Goal: Transaction & Acquisition: Purchase product/service

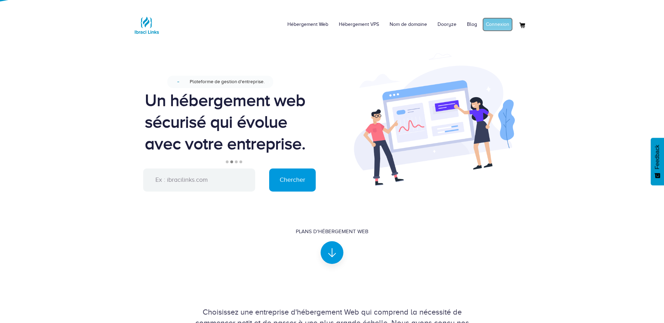
click at [494, 23] on link "Connexion" at bounding box center [497, 24] width 30 height 14
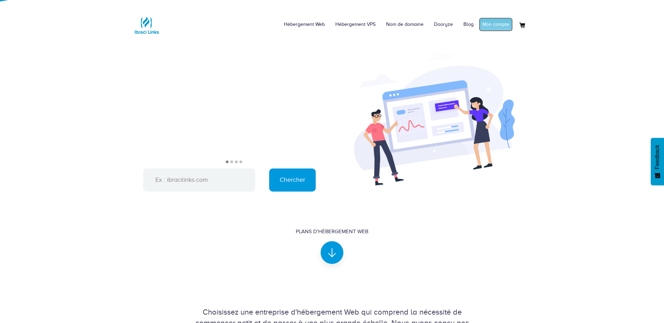
click at [502, 24] on link "Mon compte" at bounding box center [496, 24] width 34 height 14
click at [205, 175] on input "text" at bounding box center [199, 180] width 112 height 23
click at [490, 23] on link "Connexion" at bounding box center [497, 24] width 30 height 14
click at [494, 25] on link "Mon compte" at bounding box center [496, 24] width 34 height 14
click at [191, 175] on input "text" at bounding box center [199, 180] width 112 height 23
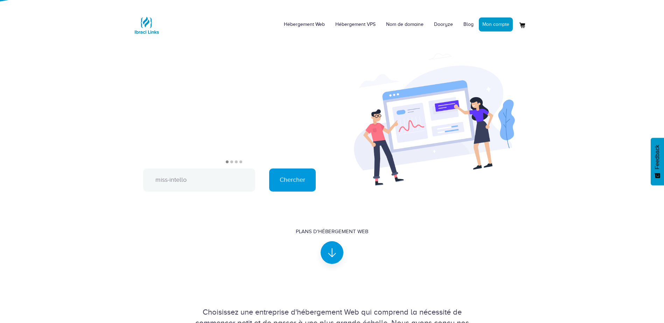
type input "miss-intello"
click at [269, 169] on input "Chercher" at bounding box center [292, 180] width 47 height 23
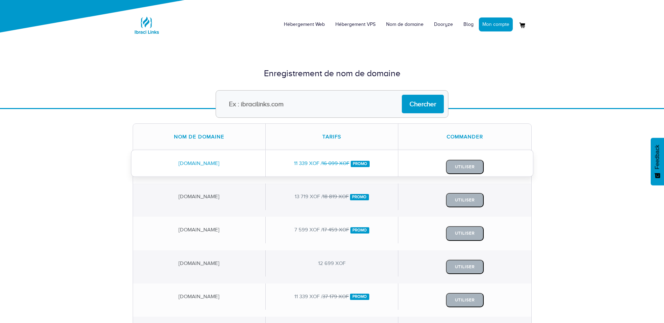
drag, startPoint x: 174, startPoint y: 163, endPoint x: 222, endPoint y: 161, distance: 48.3
click at [222, 161] on div "[DOMAIN_NAME]" at bounding box center [199, 163] width 133 height 26
copy div "[DOMAIN_NAME]"
click at [278, 103] on input "text" at bounding box center [332, 104] width 233 height 28
type input "missintello"
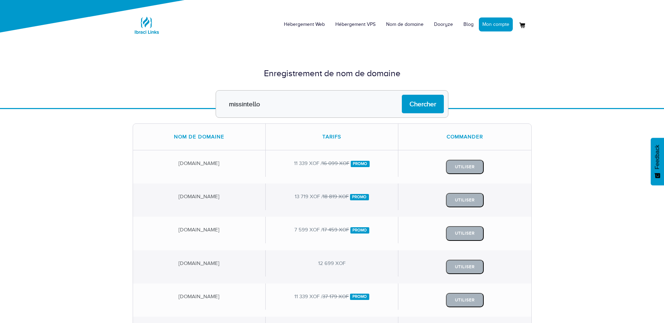
click at [402, 95] on input "Chercher" at bounding box center [423, 104] width 42 height 19
drag, startPoint x: 235, startPoint y: 166, endPoint x: 178, endPoint y: 166, distance: 57.7
click at [178, 166] on div "[DOMAIN_NAME]" at bounding box center [199, 163] width 133 height 26
copy div "[DOMAIN_NAME]"
click at [260, 105] on input "text" at bounding box center [332, 104] width 233 height 28
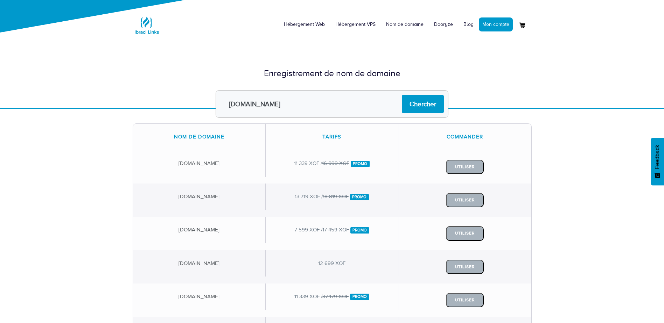
type input "[DOMAIN_NAME]"
click at [402, 95] on input "Chercher" at bounding box center [423, 104] width 42 height 19
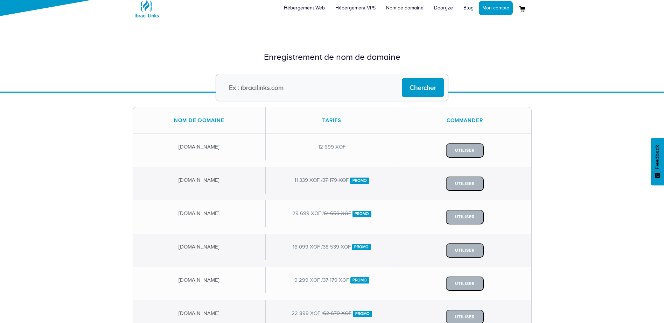
scroll to position [8, 0]
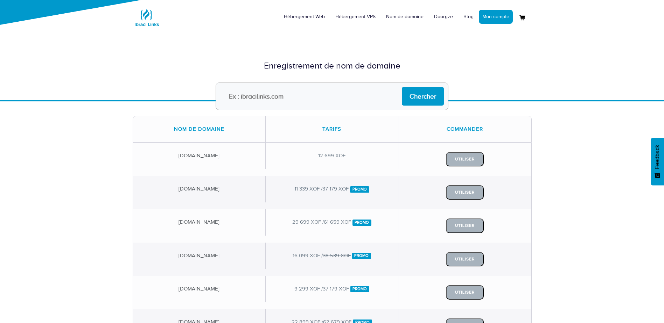
click at [286, 98] on input "text" at bounding box center [332, 97] width 233 height 28
click at [103, 135] on div "Nom de domaine Tarifs Commander [DOMAIN_NAME] 12 699 XOF Utiliser [DOMAIN_NAME]…" at bounding box center [332, 288] width 664 height 375
